Goal: Ask a question: Seek information or help from site administrators or community

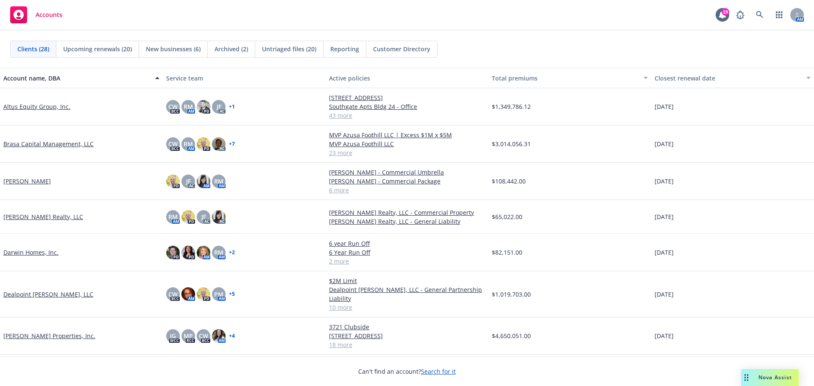
click at [789, 380] on span "Nova Assist" at bounding box center [774, 377] width 33 height 7
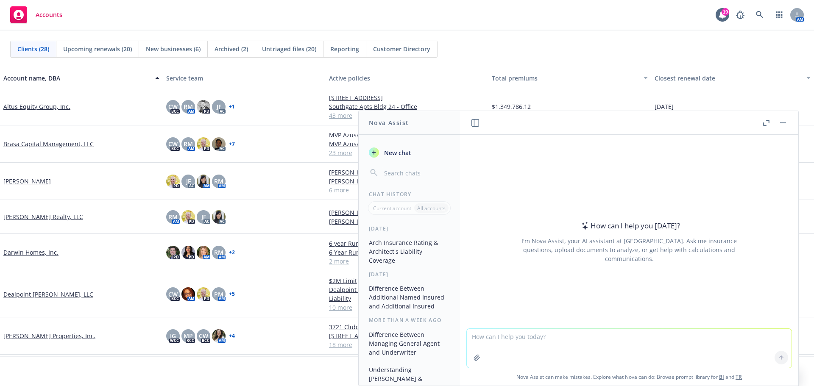
click at [499, 341] on textarea at bounding box center [629, 348] width 325 height 39
type textarea "benchmarking D&O limits for real estate developer and investment accounts"
